Goal: Complete application form

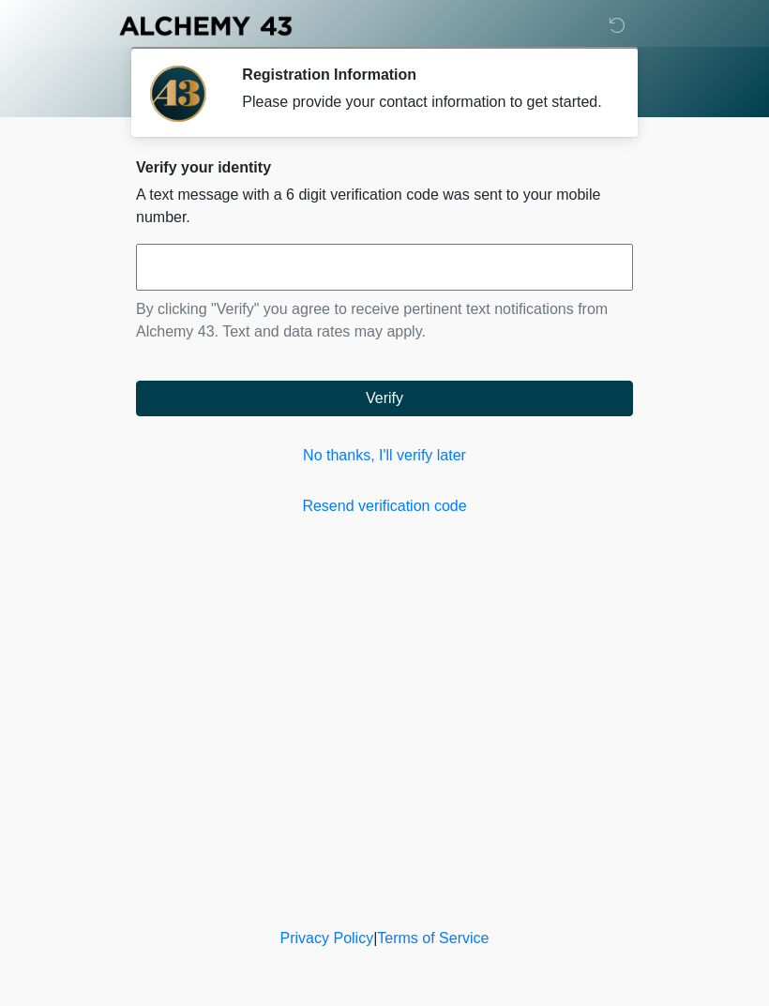
click at [544, 291] on input "text" at bounding box center [384, 267] width 497 height 47
type input "******"
click at [568, 416] on button "Verify" at bounding box center [384, 399] width 497 height 36
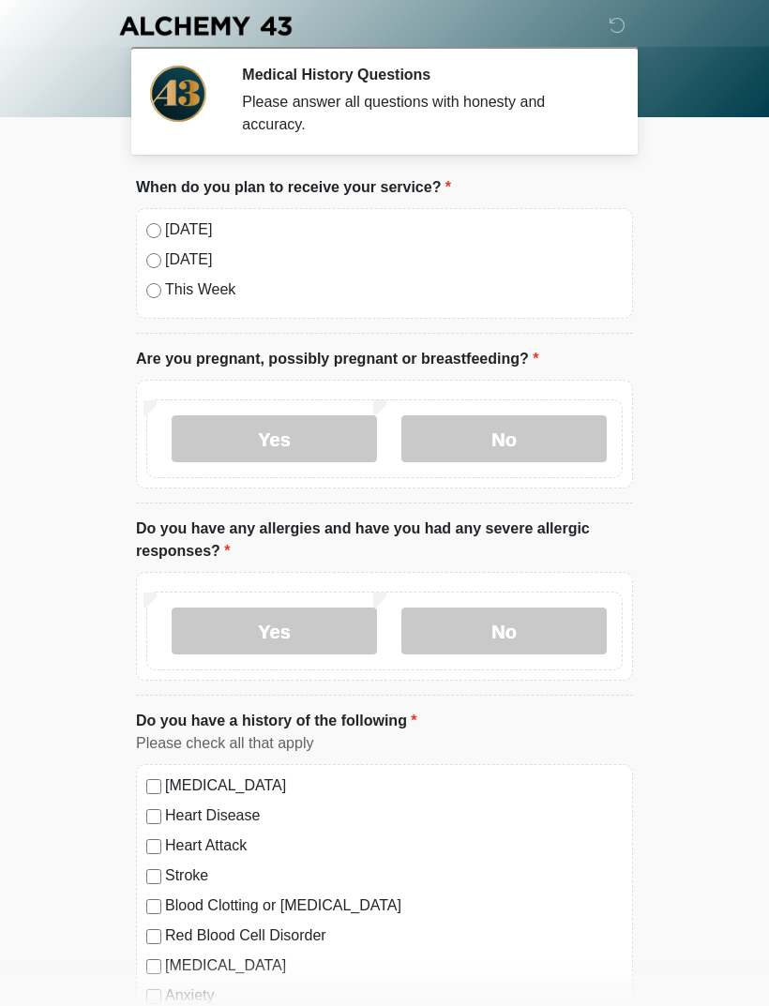
click at [193, 233] on label "Today" at bounding box center [394, 230] width 458 height 23
click at [530, 433] on label "No" at bounding box center [503, 439] width 205 height 47
click at [528, 639] on label "No" at bounding box center [503, 631] width 205 height 47
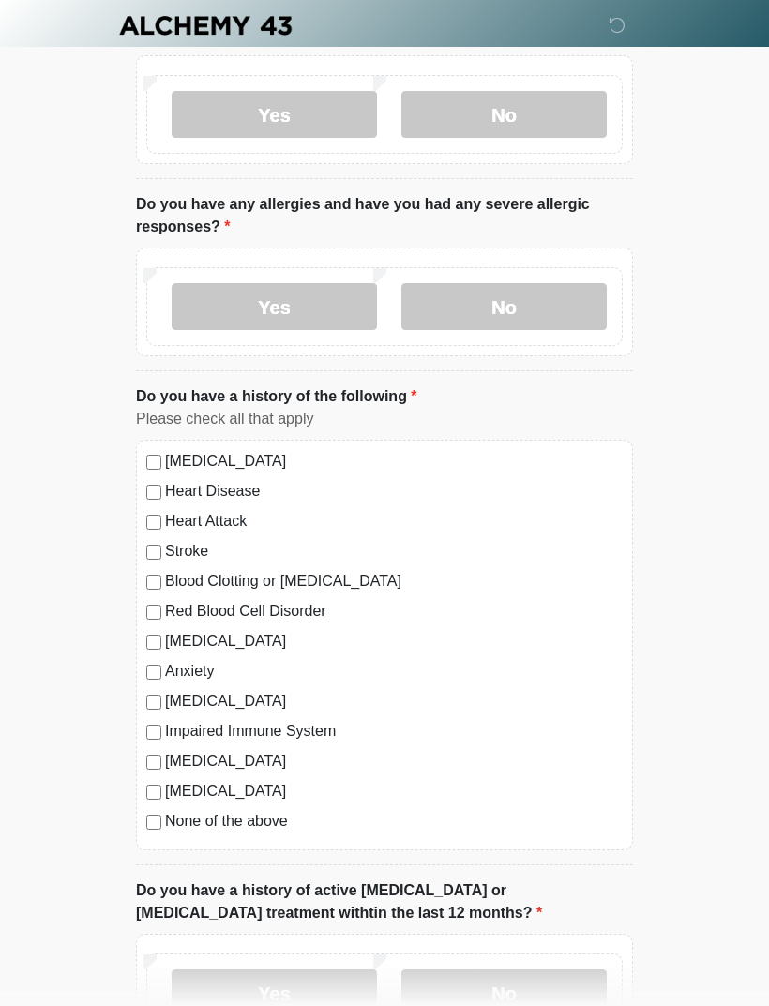
scroll to position [329, 0]
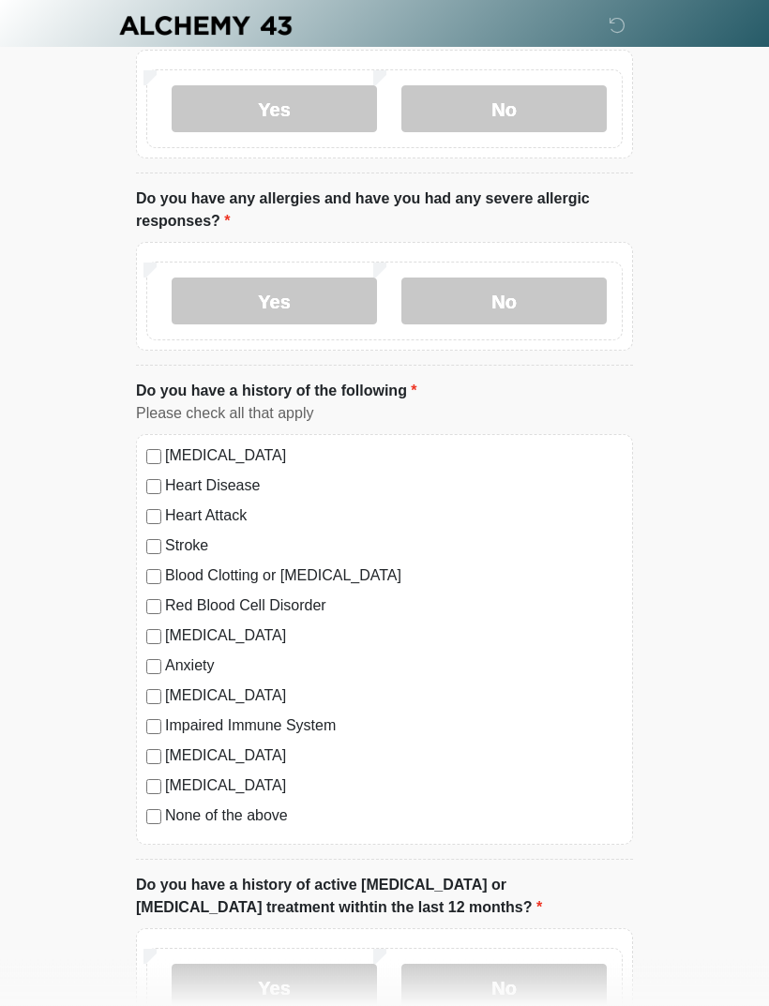
click at [279, 824] on label "None of the above" at bounding box center [394, 817] width 458 height 23
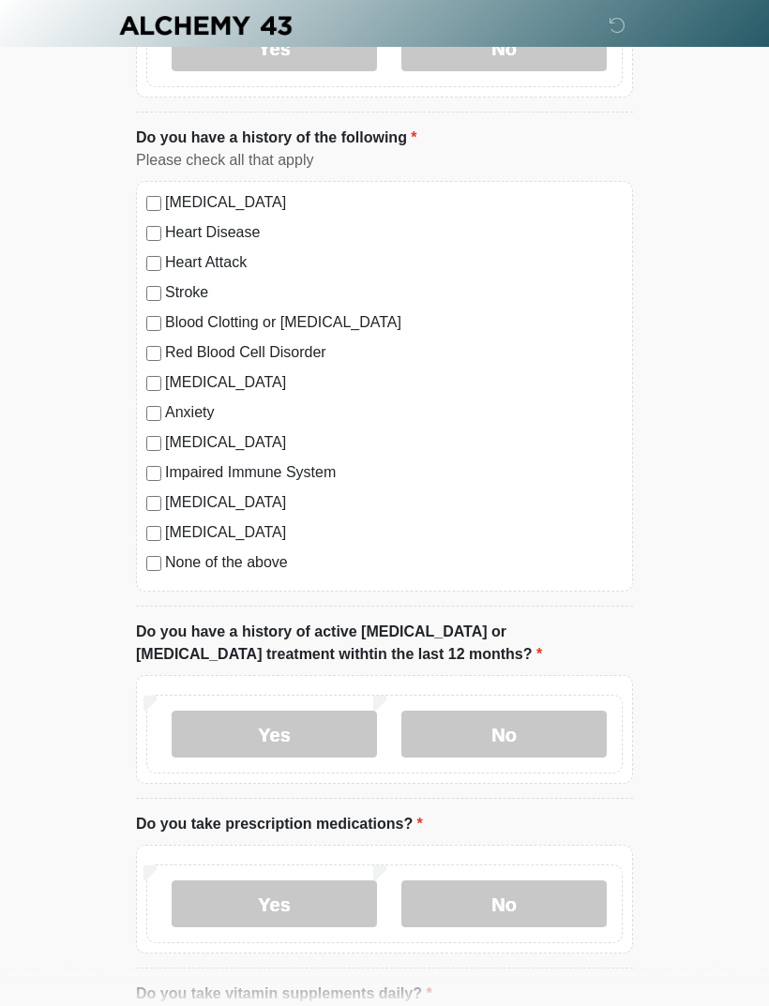
scroll to position [589, 0]
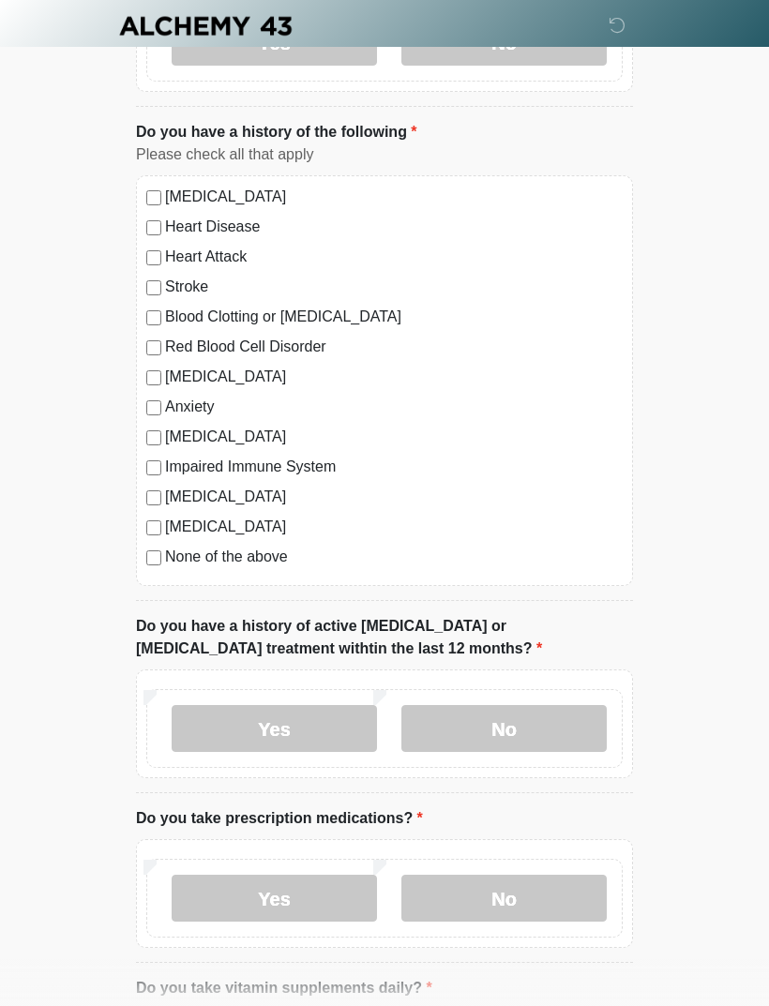
click at [548, 724] on label "No" at bounding box center [503, 728] width 205 height 47
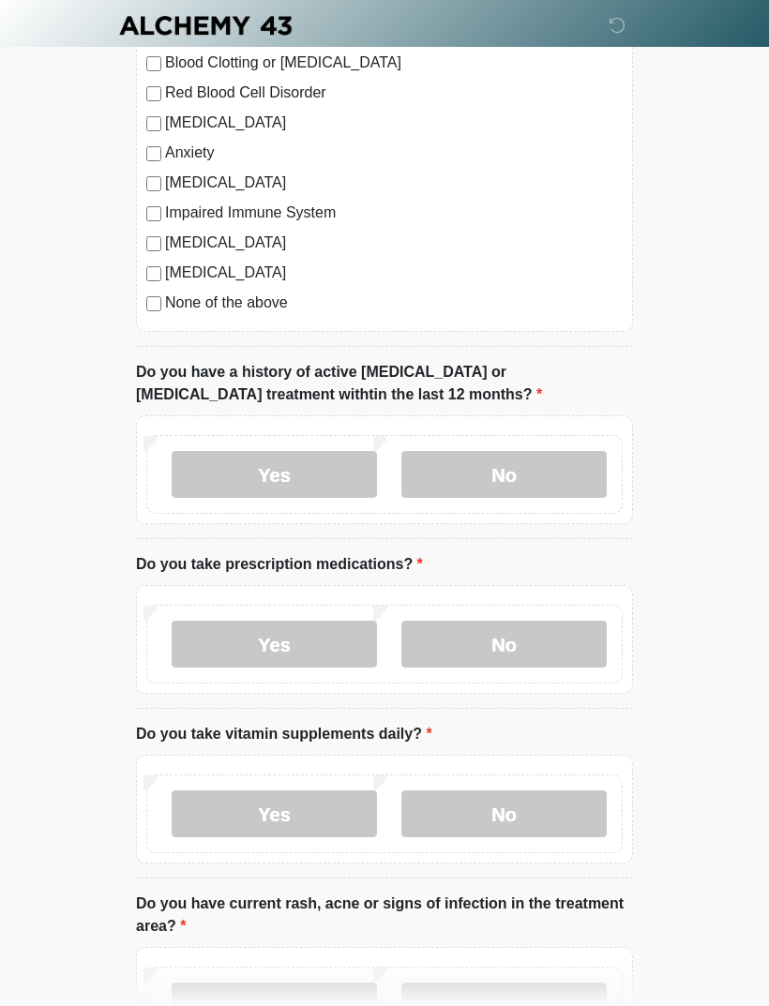
scroll to position [842, 0]
click at [538, 643] on label "No" at bounding box center [503, 645] width 205 height 47
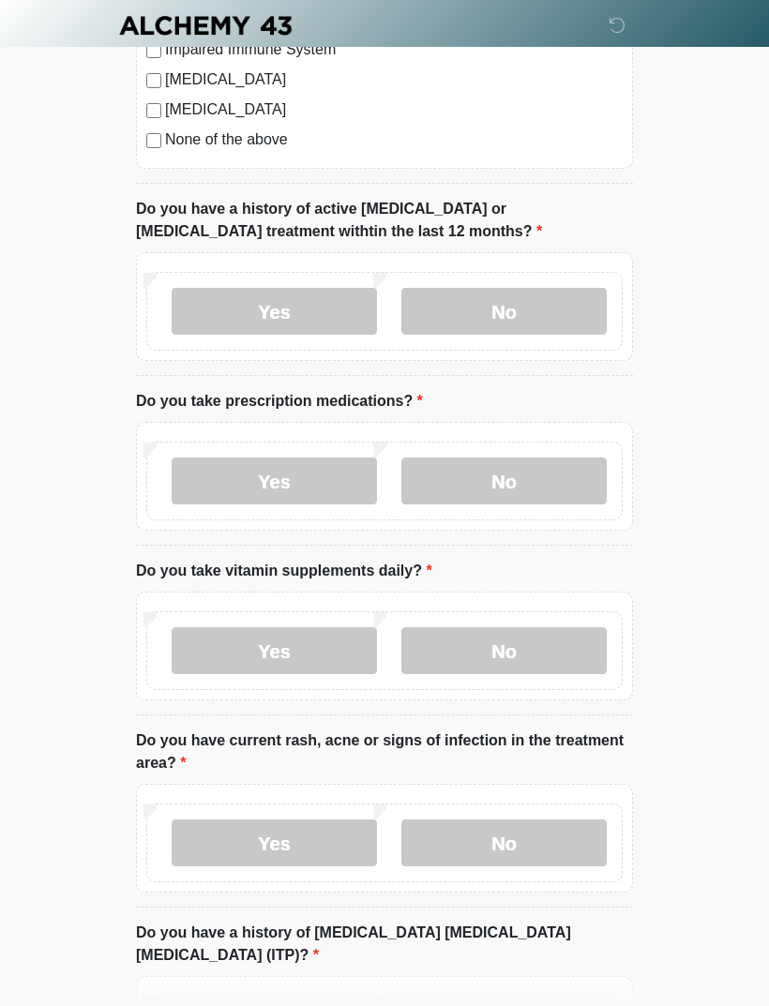
scroll to position [1006, 0]
click at [331, 642] on label "Yes" at bounding box center [274, 650] width 205 height 47
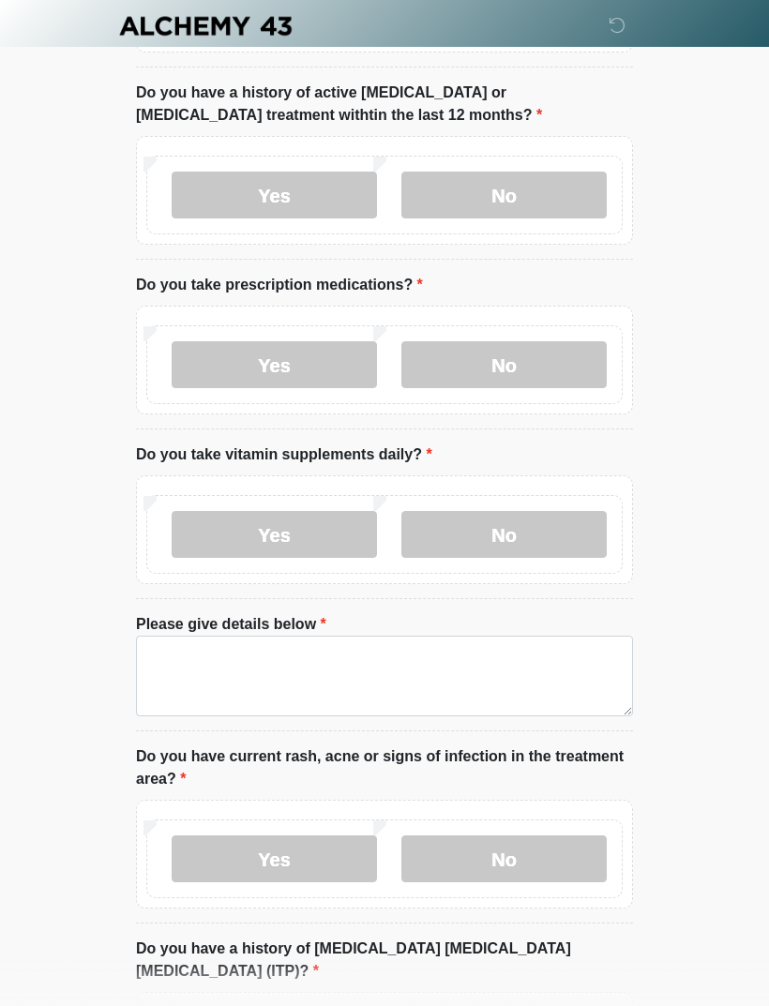
scroll to position [1150, 0]
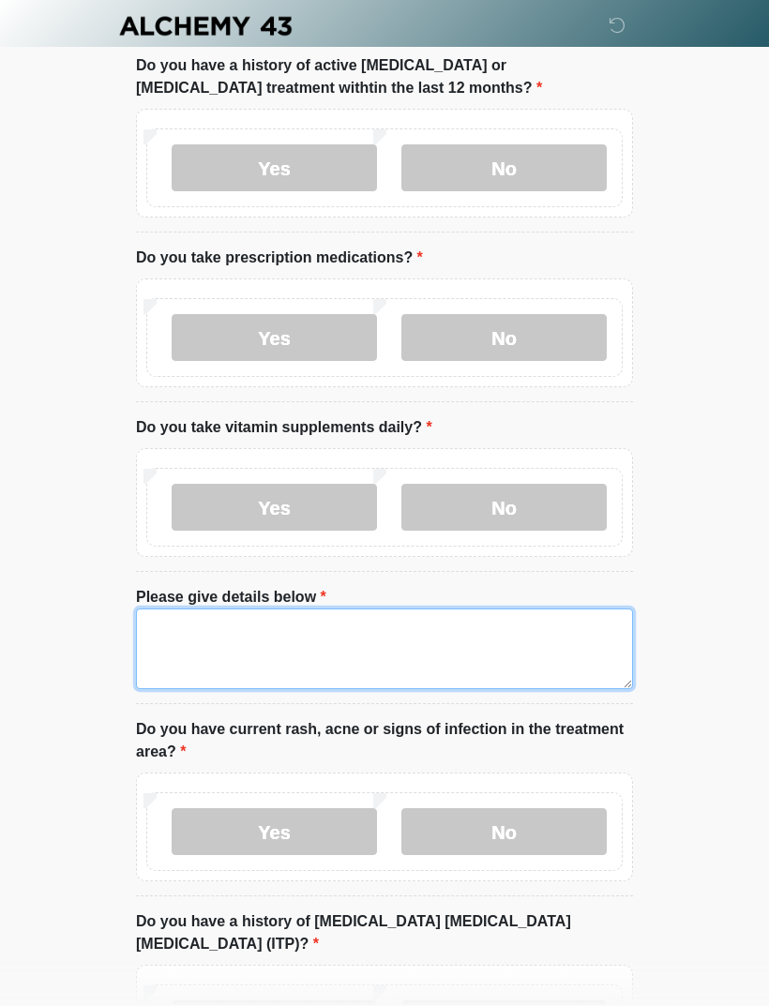
click at [485, 648] on textarea "Please give details below" at bounding box center [384, 649] width 497 height 81
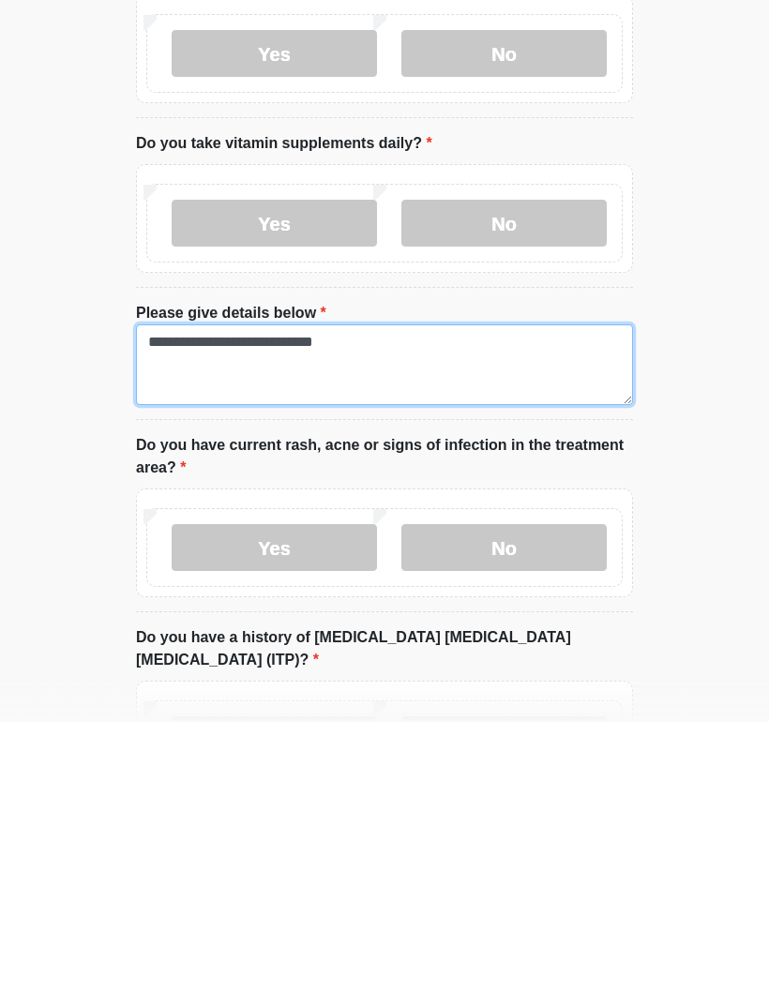
type textarea "**********"
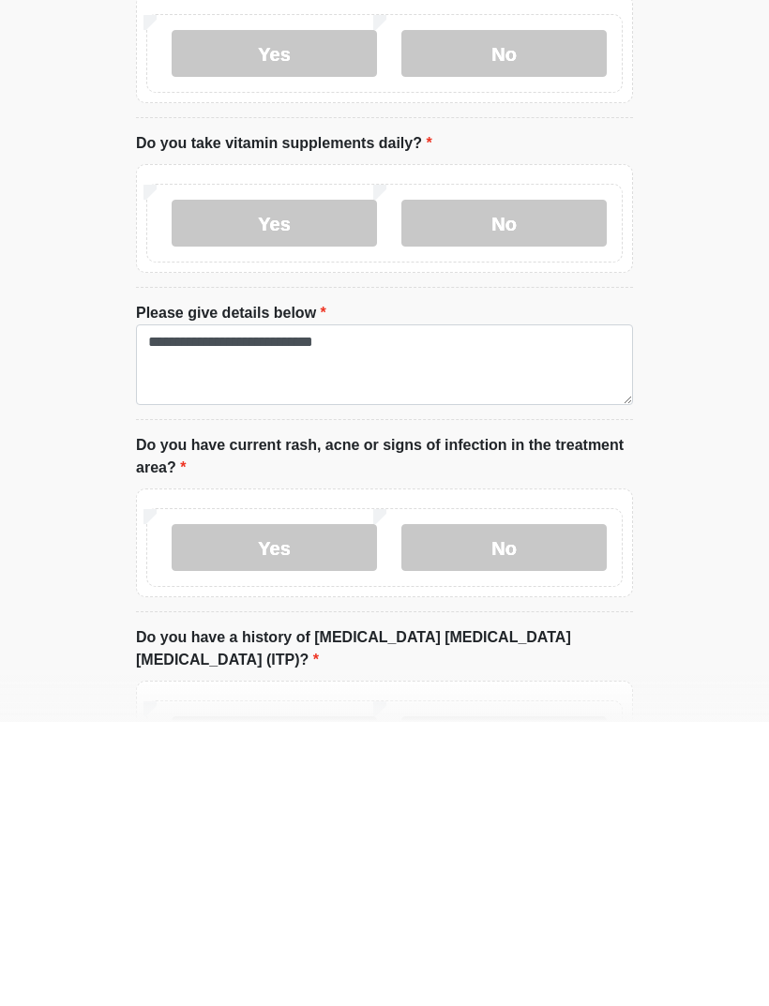
click at [541, 809] on label "No" at bounding box center [503, 832] width 205 height 47
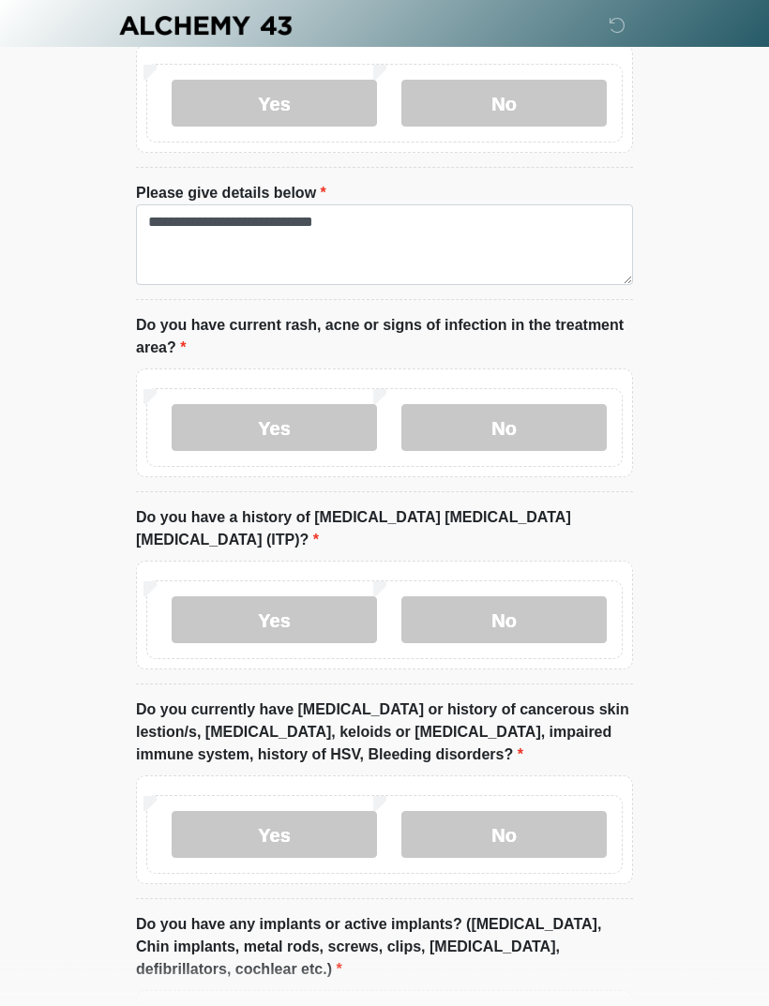
scroll to position [1555, 0]
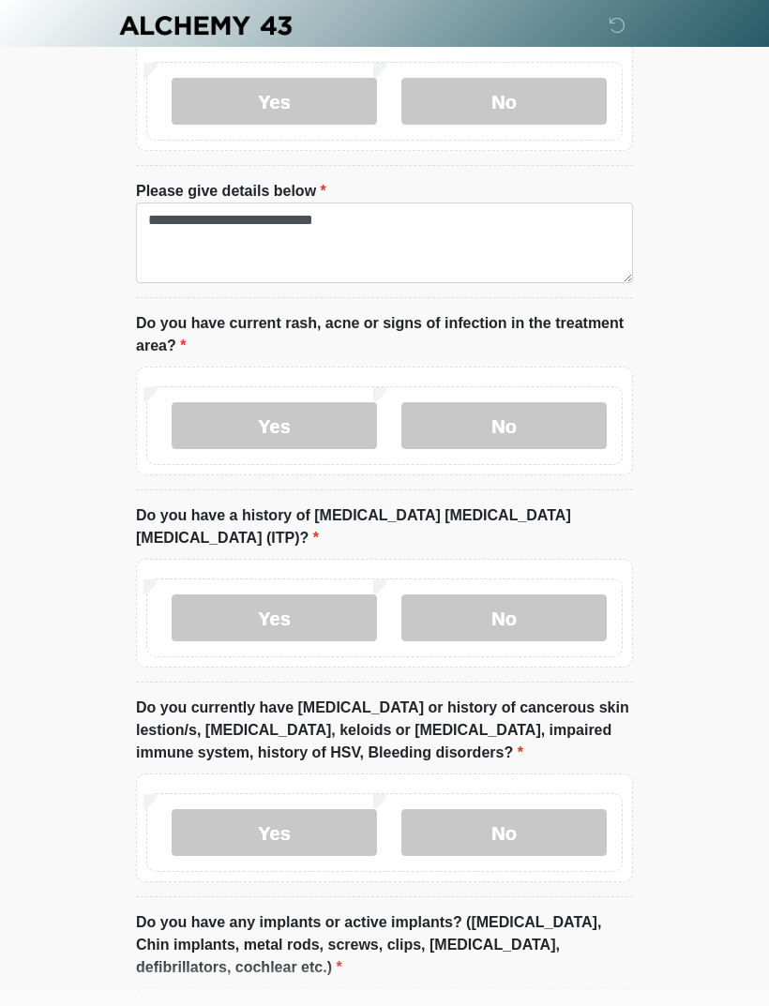
click at [569, 596] on label "No" at bounding box center [503, 619] width 205 height 47
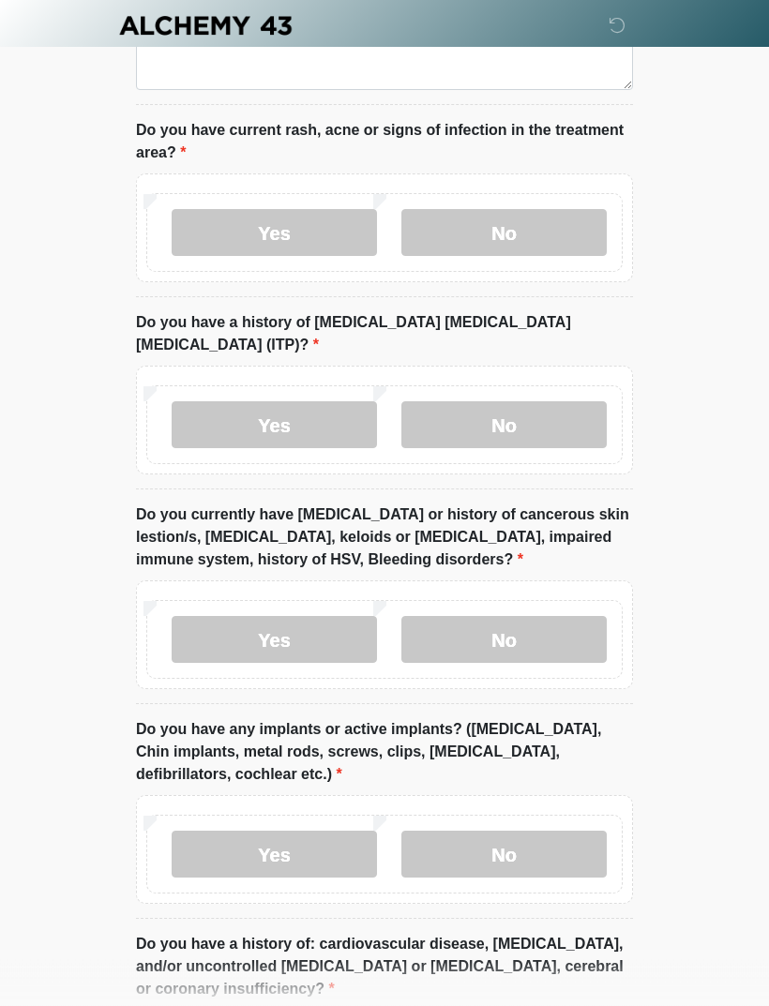
scroll to position [1751, 0]
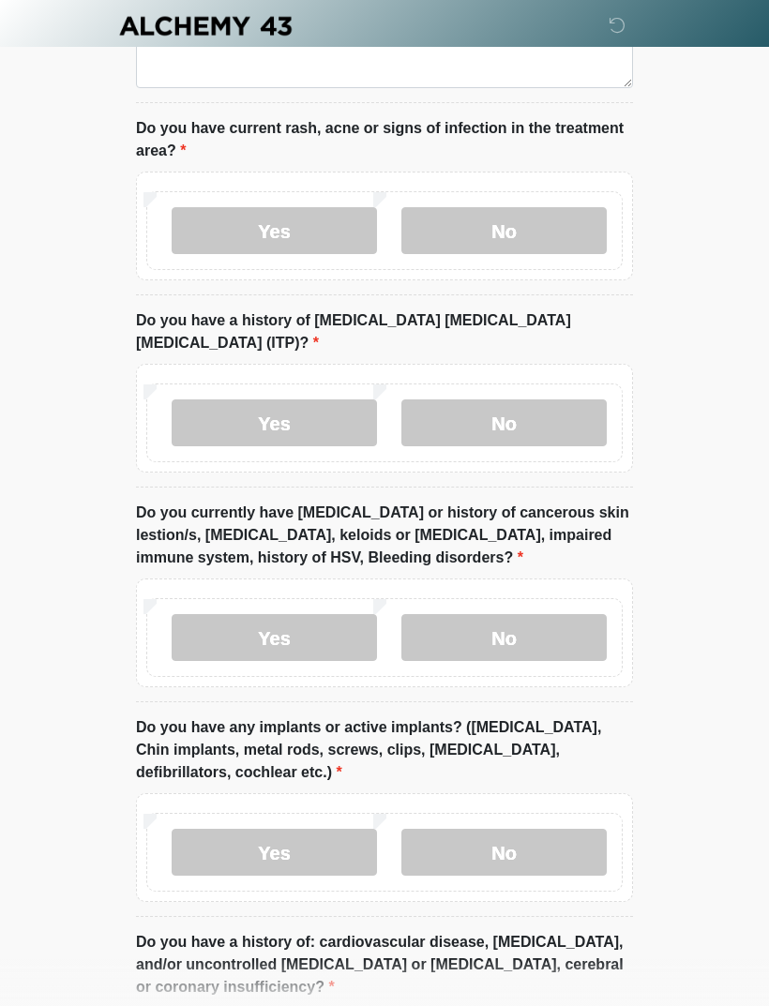
click at [544, 614] on label "No" at bounding box center [503, 637] width 205 height 47
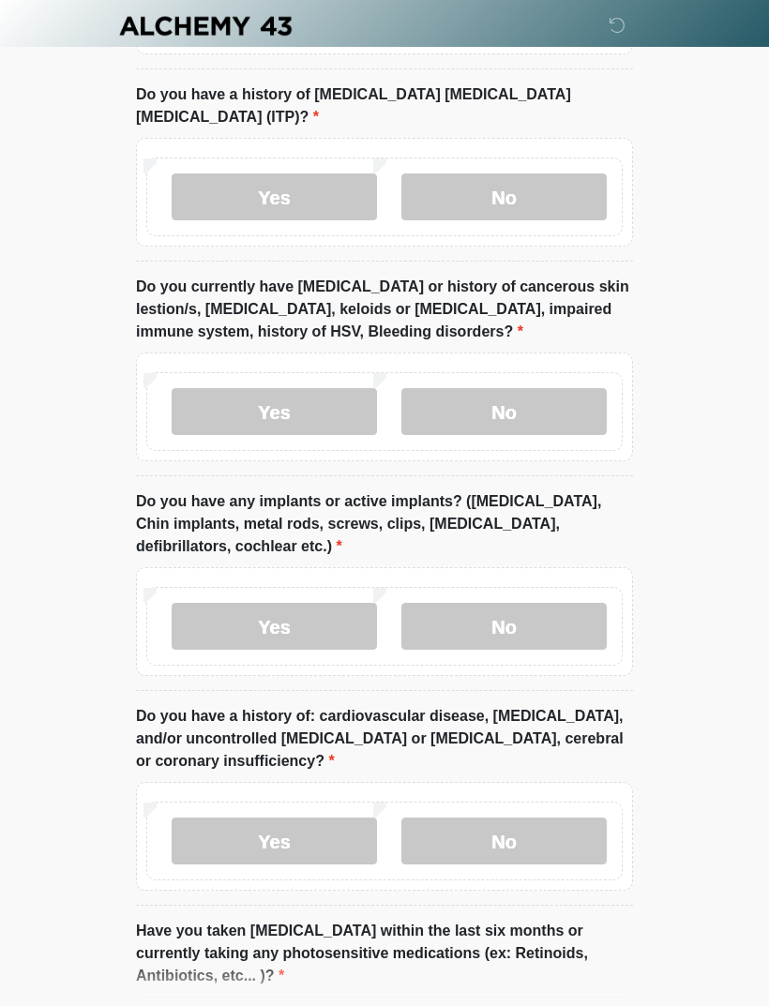
scroll to position [1979, 0]
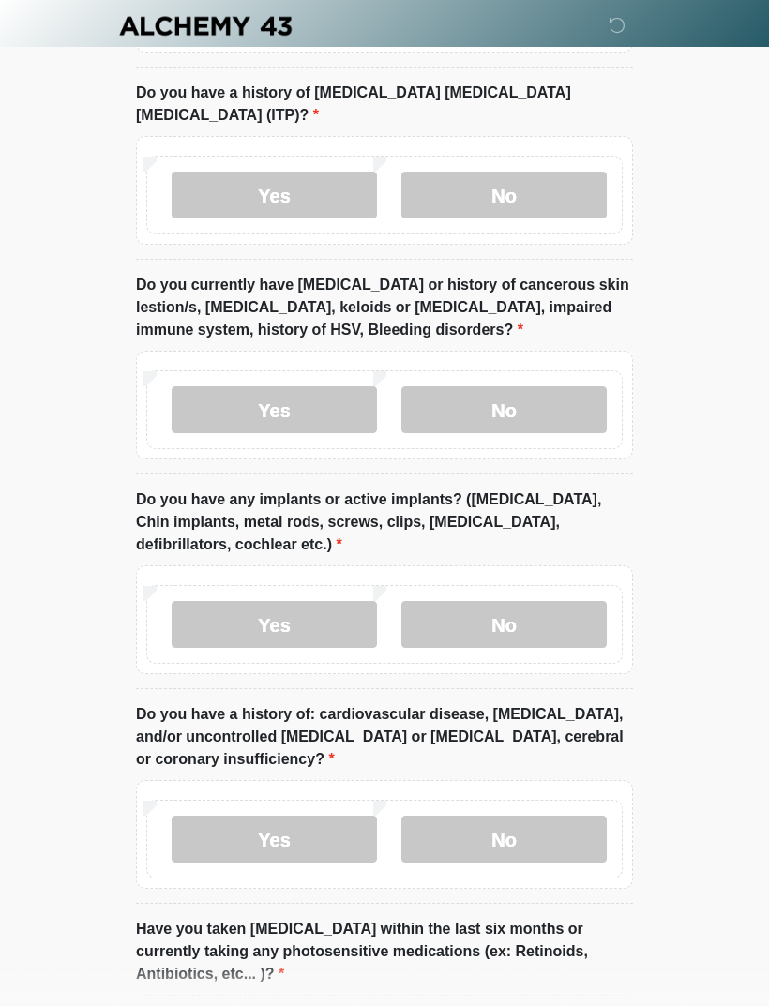
click at [551, 601] on label "No" at bounding box center [503, 624] width 205 height 47
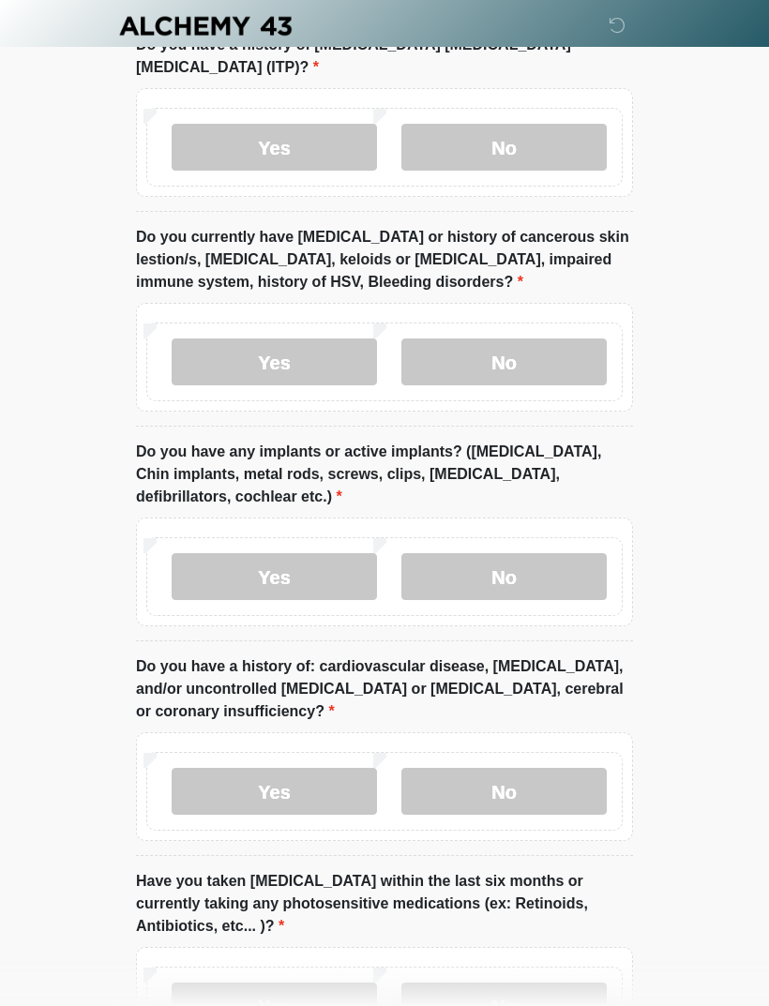
scroll to position [2155, 0]
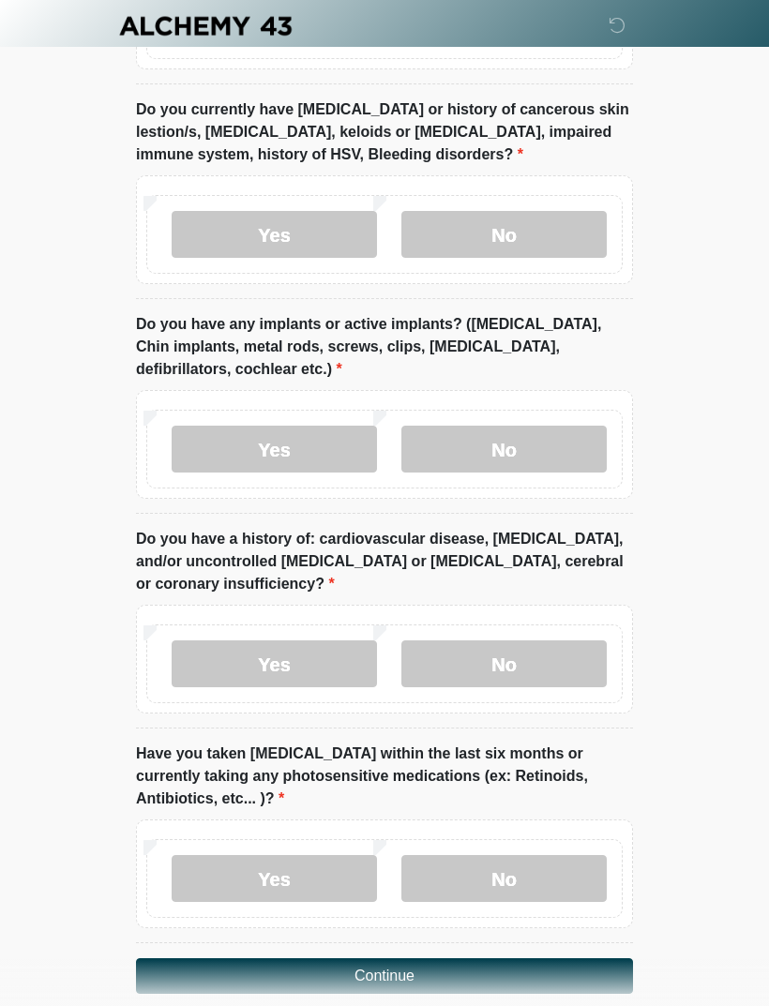
click at [564, 647] on label "No" at bounding box center [503, 664] width 205 height 47
click at [552, 855] on label "No" at bounding box center [503, 878] width 205 height 47
click at [488, 959] on button "Continue" at bounding box center [384, 977] width 497 height 36
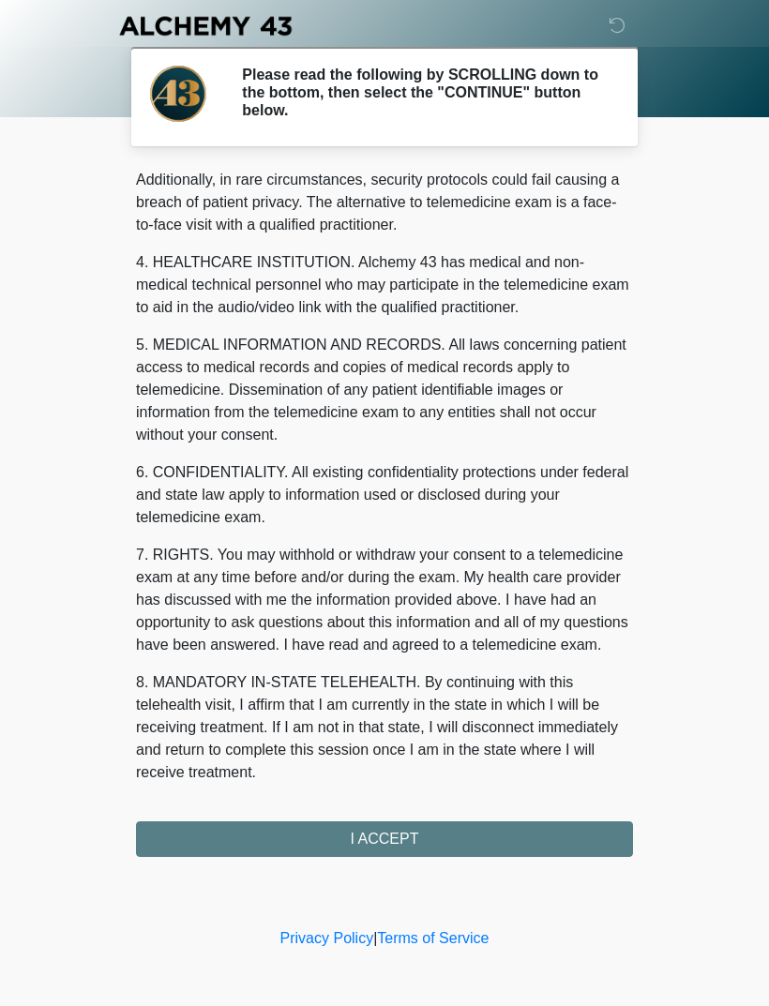
scroll to position [457, 0]
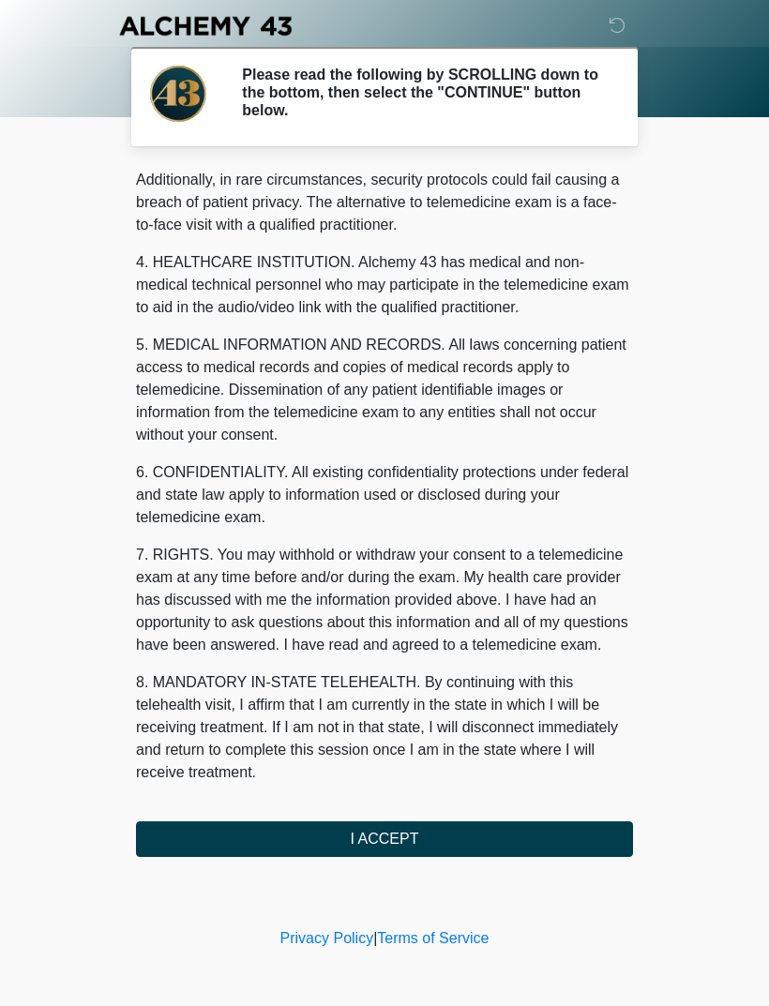
click at [420, 849] on button "I ACCEPT" at bounding box center [384, 840] width 497 height 36
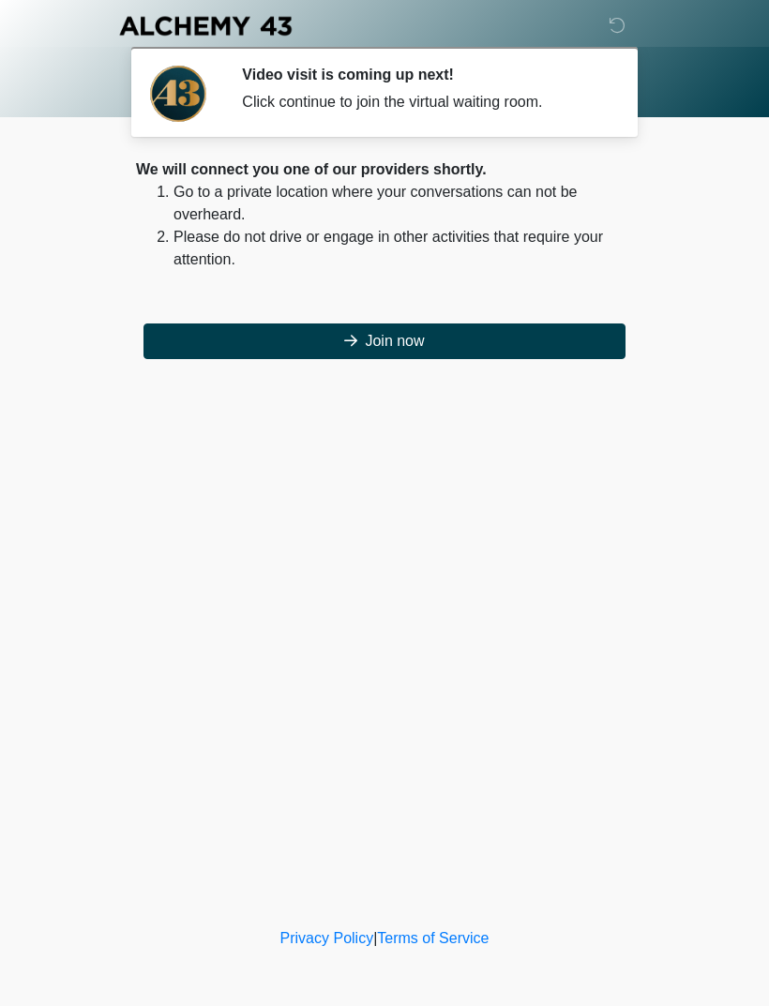
click at [504, 356] on button "Join now" at bounding box center [385, 342] width 482 height 36
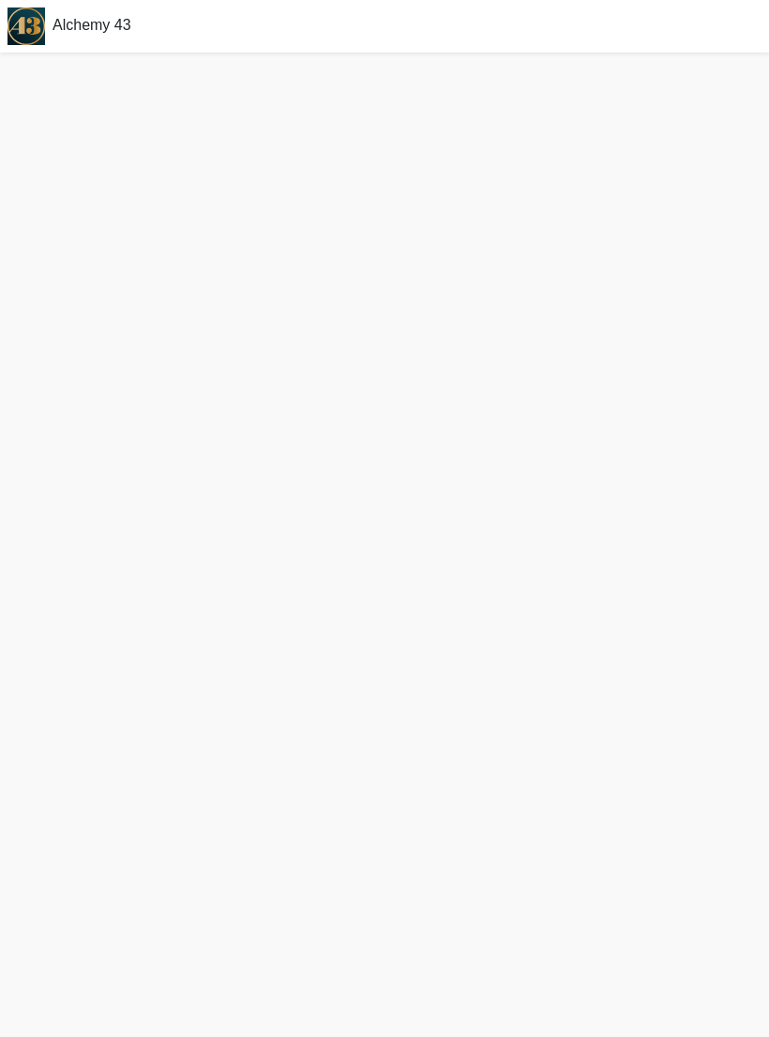
scroll to position [29, 0]
